Goal: Task Accomplishment & Management: Manage account settings

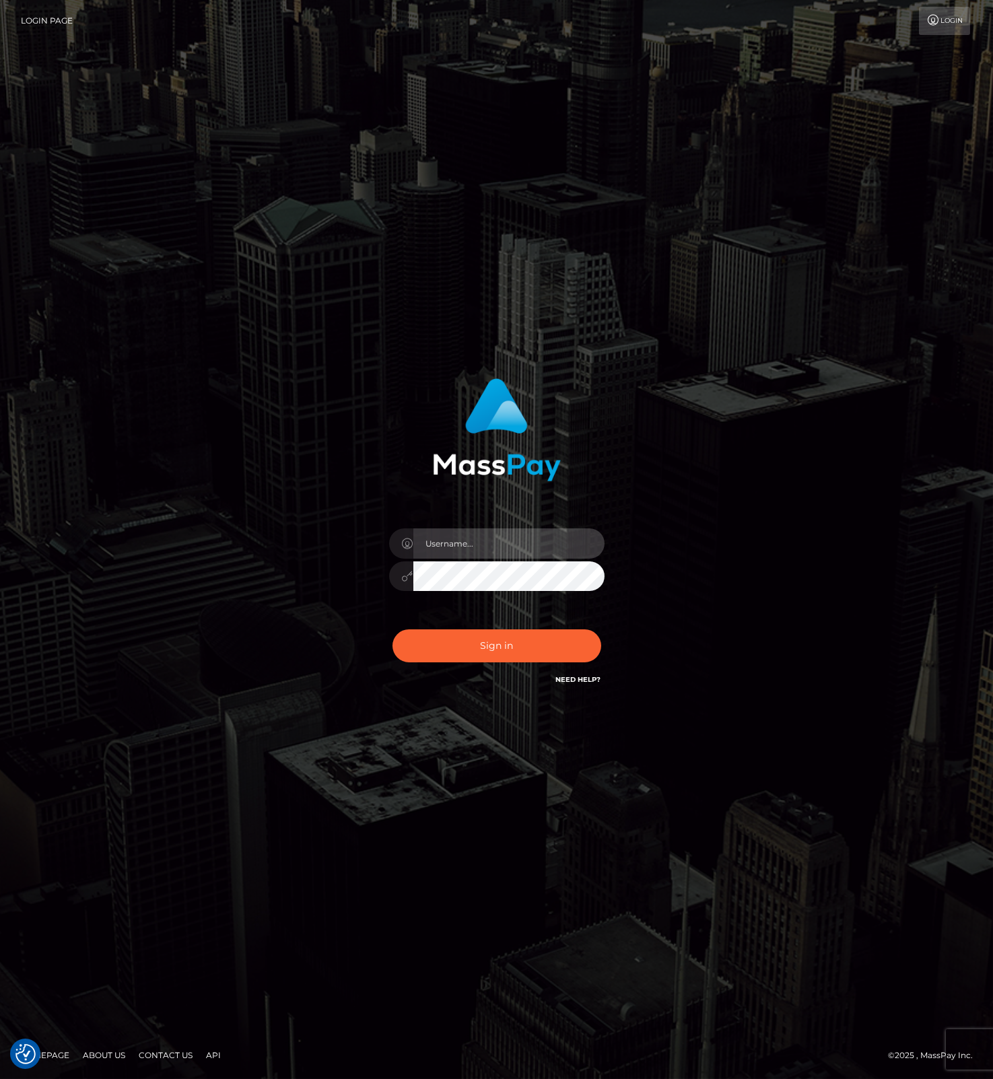
click at [545, 531] on body "We value your privacy We use cookies to enhance your browsing experience, serve…" at bounding box center [496, 539] width 993 height 1079
click at [0, 1079] on com-1password-button at bounding box center [0, 1079] width 0 height 0
type input "leslie.throne"
click at [487, 640] on button "Sign in" at bounding box center [497, 646] width 209 height 33
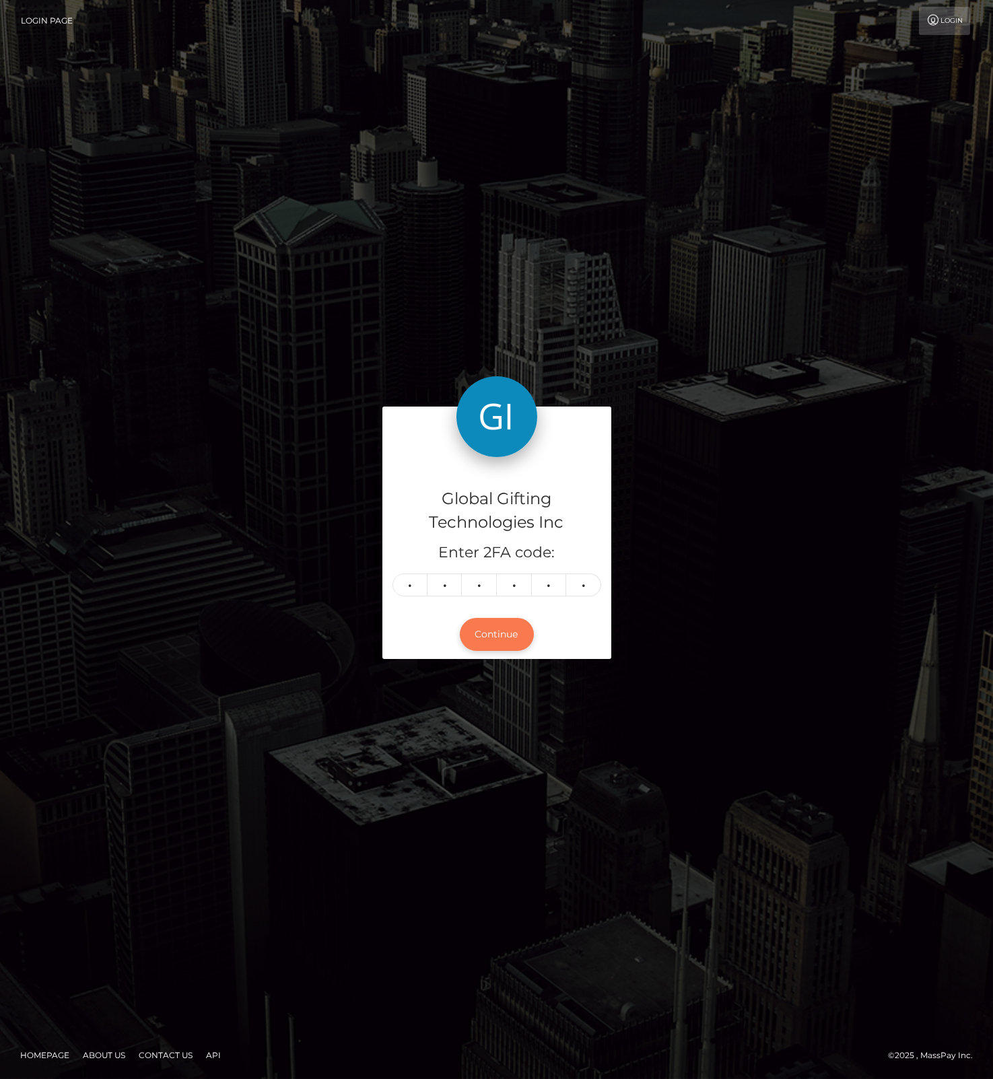
click at [487, 636] on button "Continue" at bounding box center [497, 634] width 74 height 33
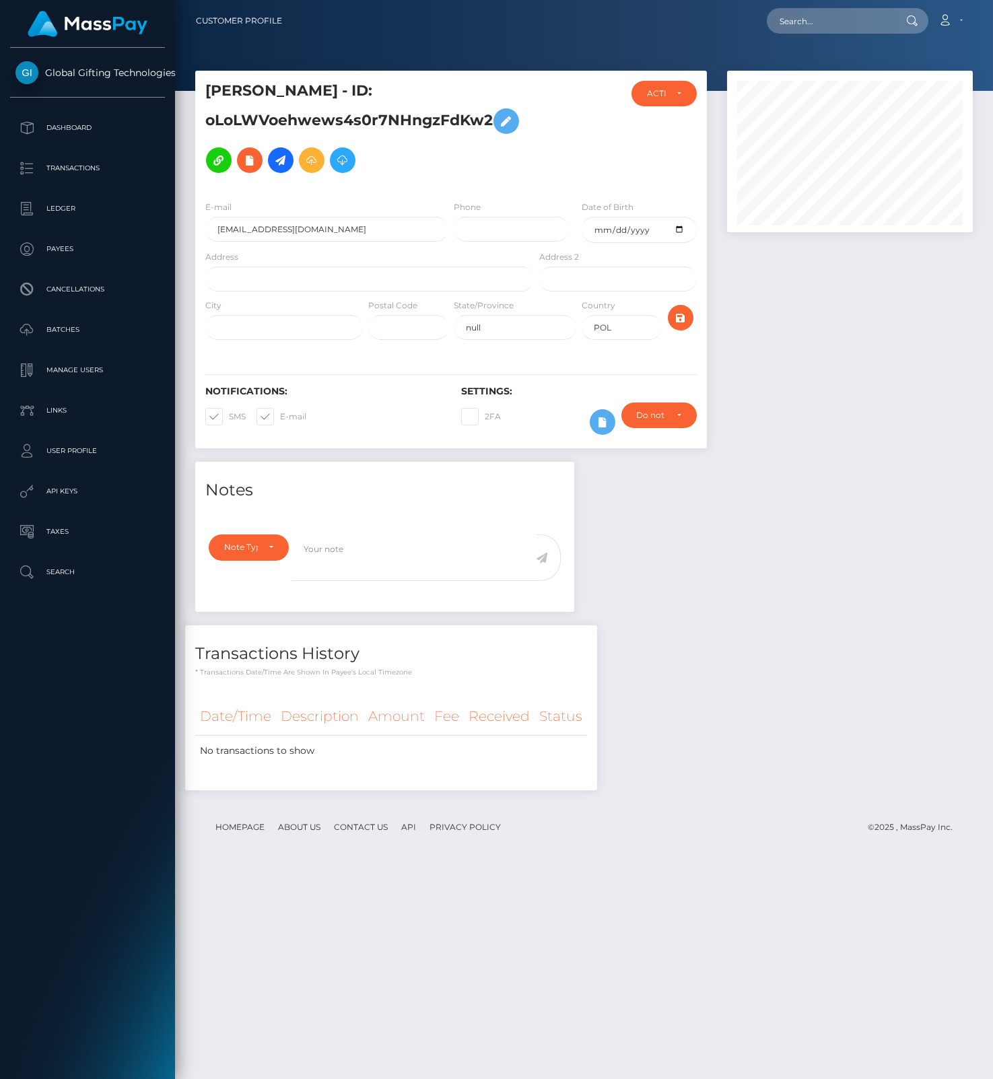
scroll to position [162, 245]
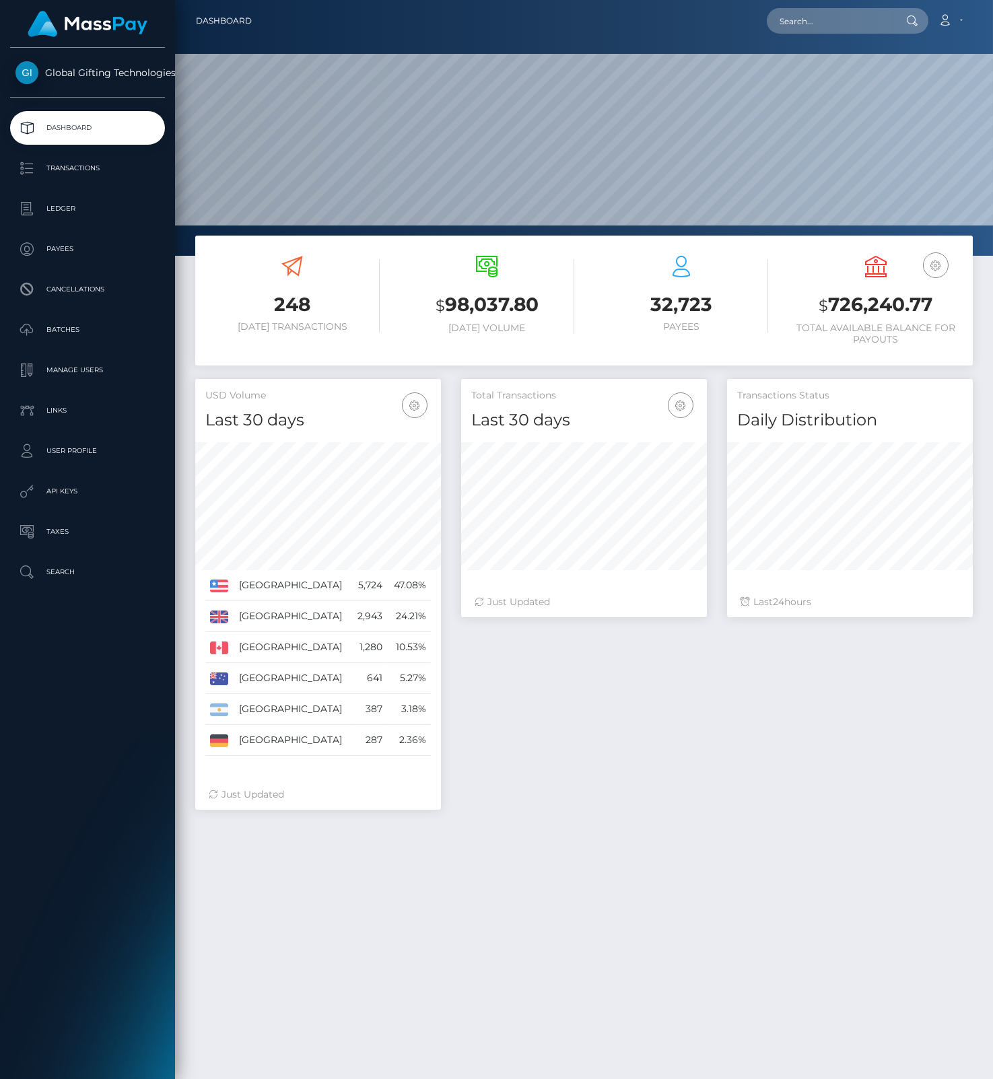
scroll to position [238, 245]
